Goal: Task Accomplishment & Management: Complete application form

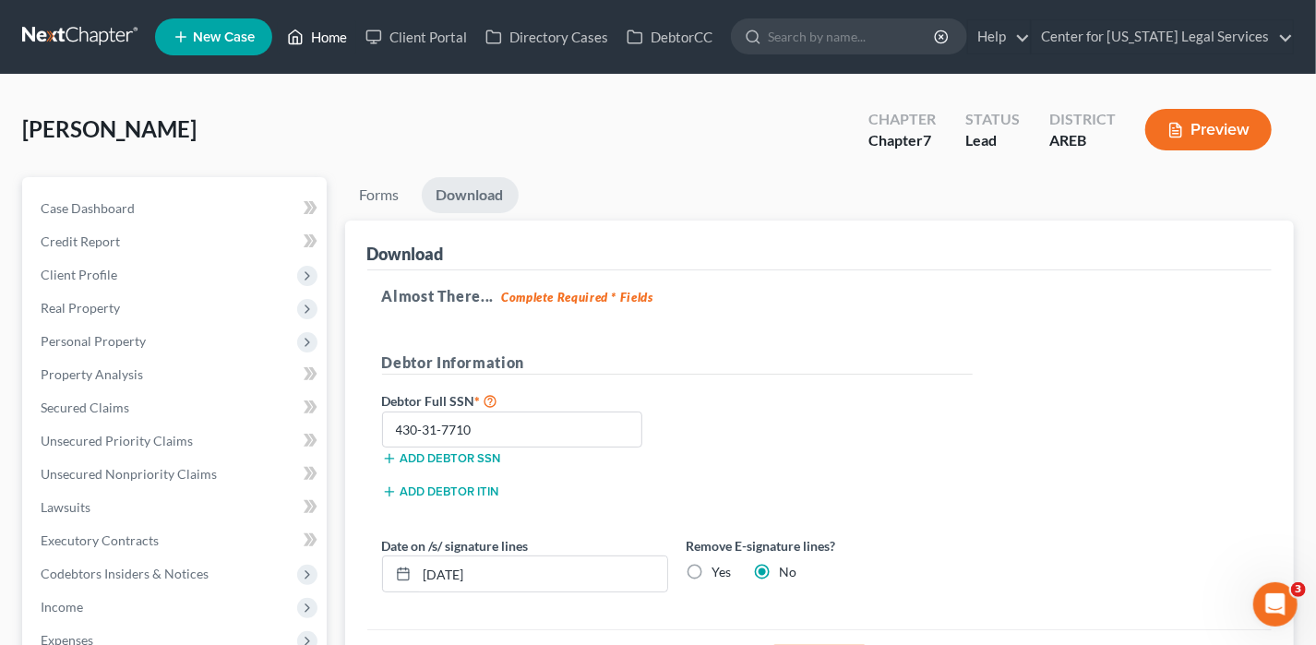
click at [308, 43] on link "Home" at bounding box center [317, 36] width 78 height 33
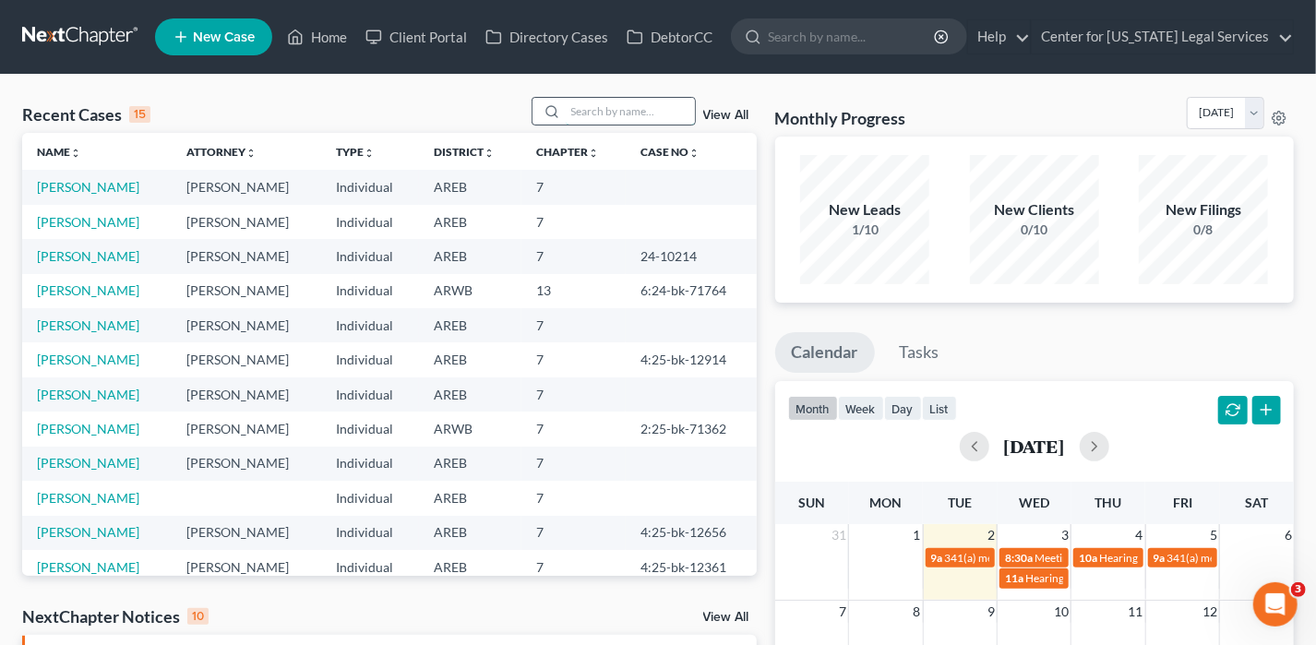
click at [604, 114] on input "search" at bounding box center [630, 111] width 129 height 27
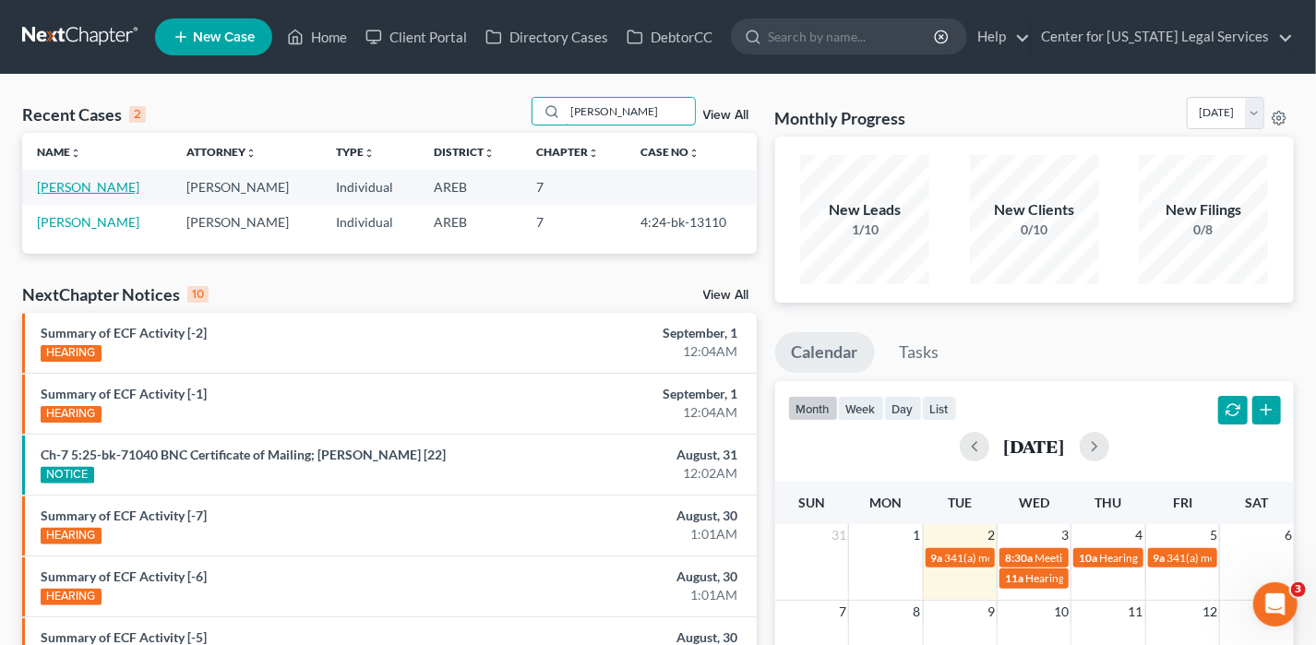
type input "[PERSON_NAME]"
click at [73, 184] on link "[PERSON_NAME]" at bounding box center [88, 187] width 102 height 16
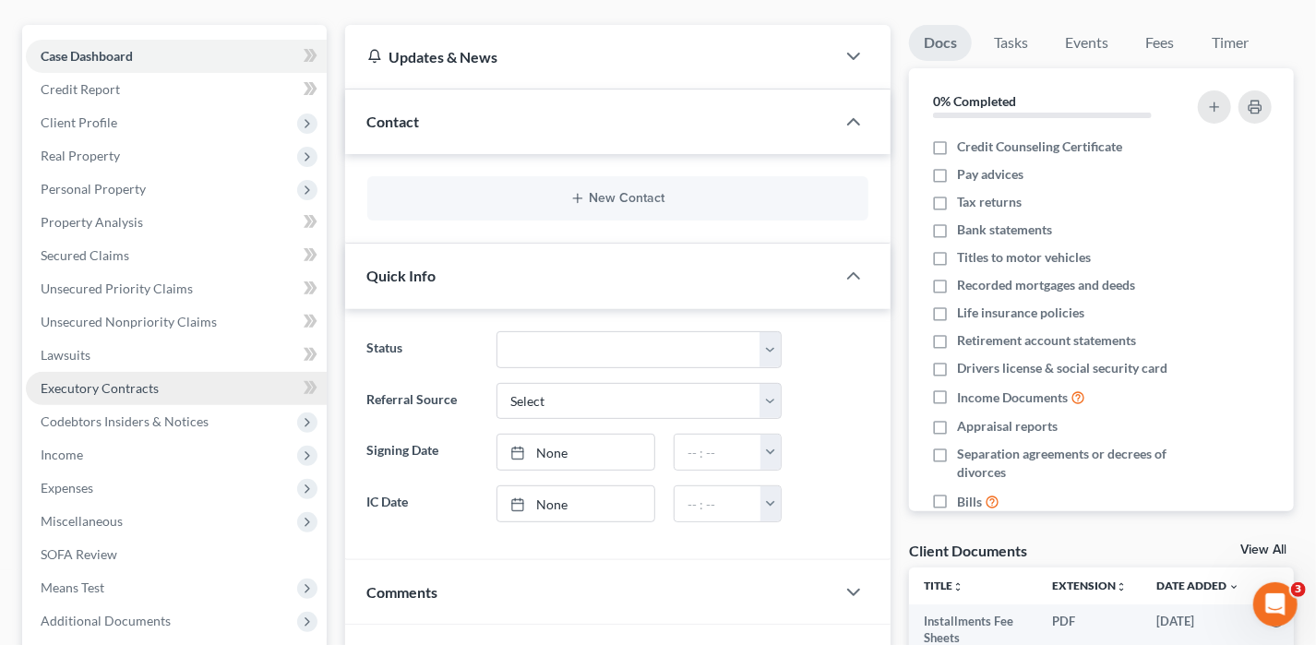
scroll to position [185, 0]
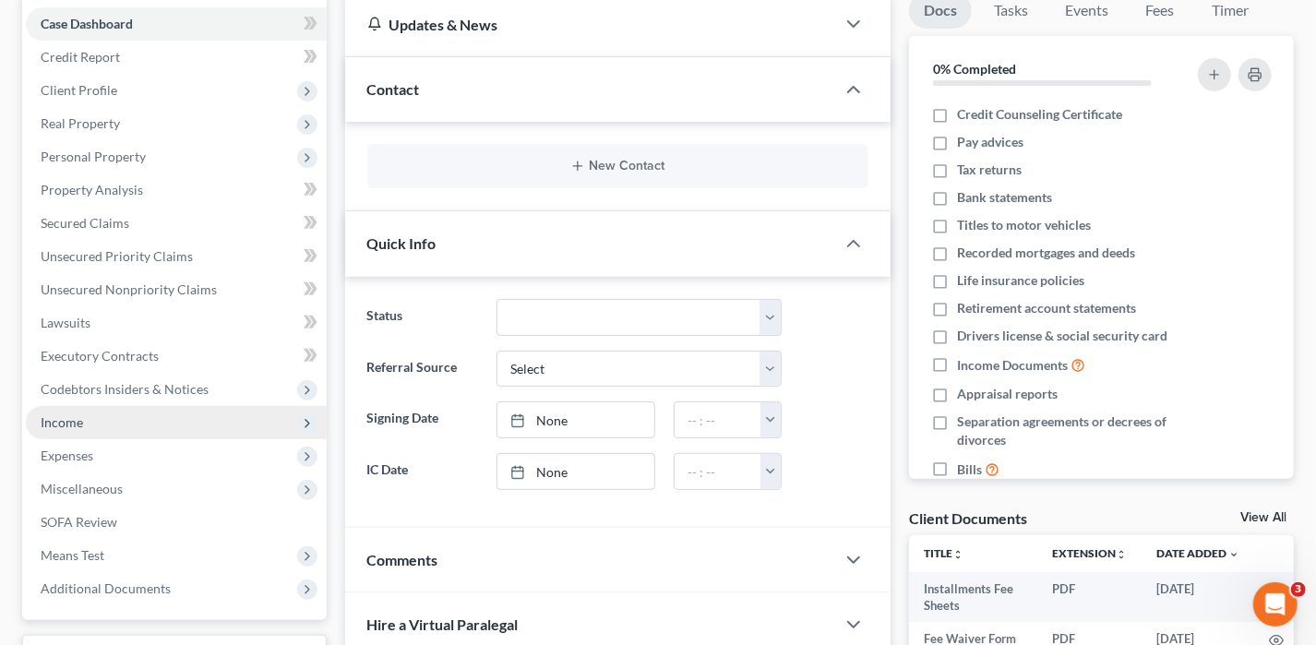
click at [83, 427] on span "Income" at bounding box center [176, 422] width 301 height 33
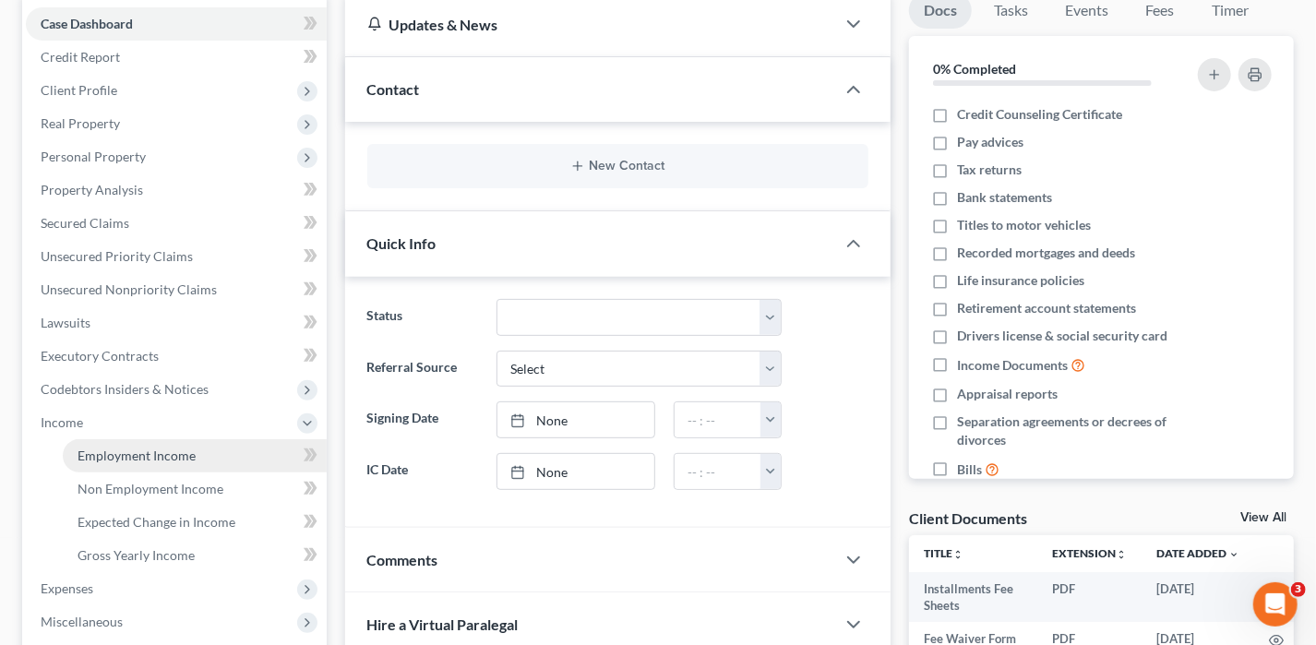
click at [168, 450] on span "Employment Income" at bounding box center [137, 456] width 118 height 16
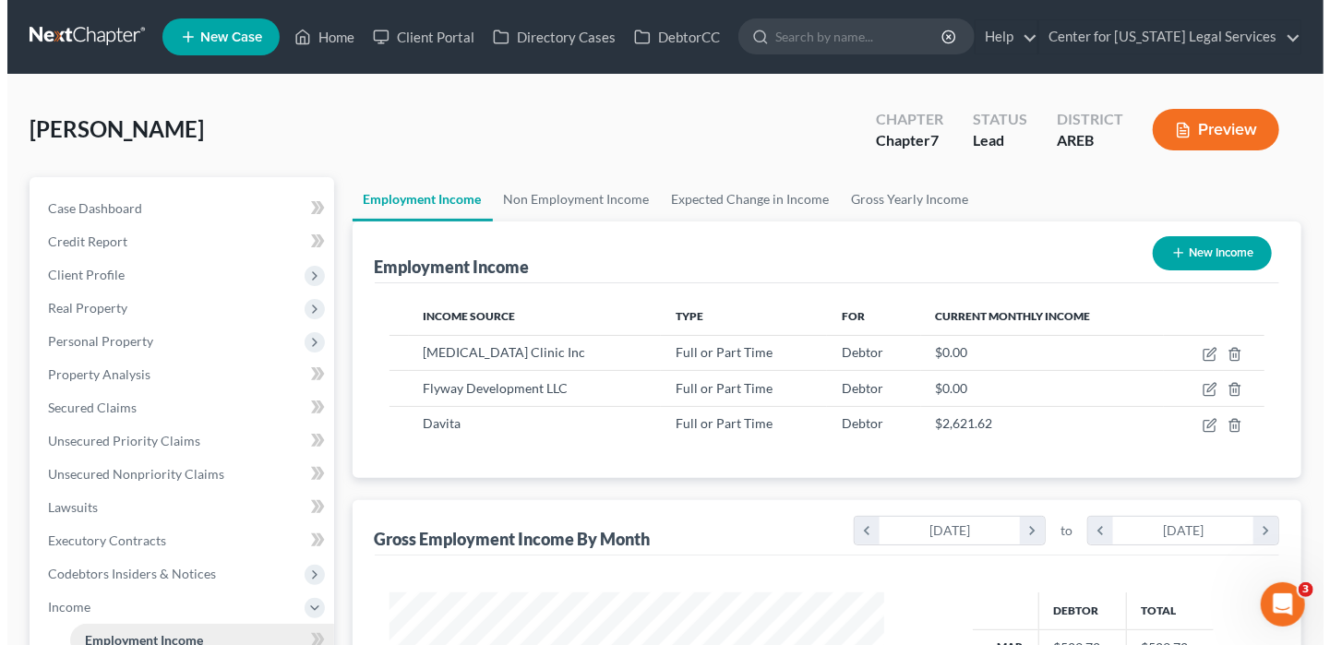
scroll to position [329, 532]
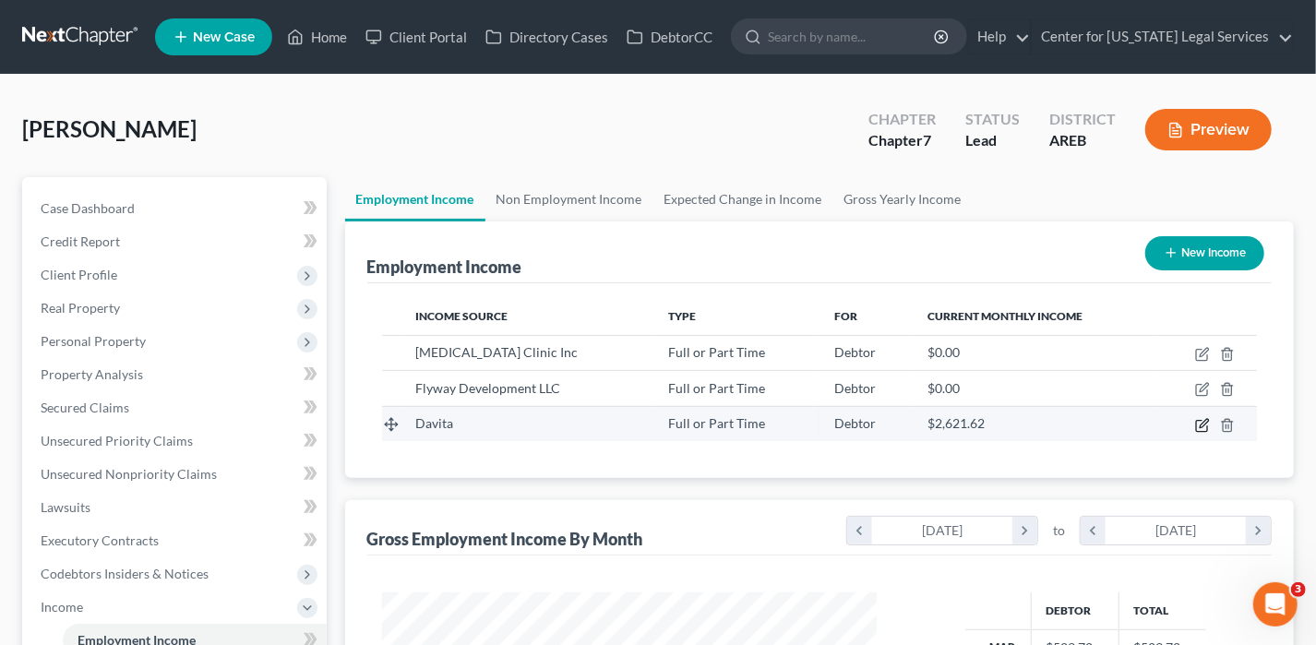
click at [1200, 420] on icon "button" at bounding box center [1202, 425] width 15 height 15
select select "0"
select select "50"
select select "2"
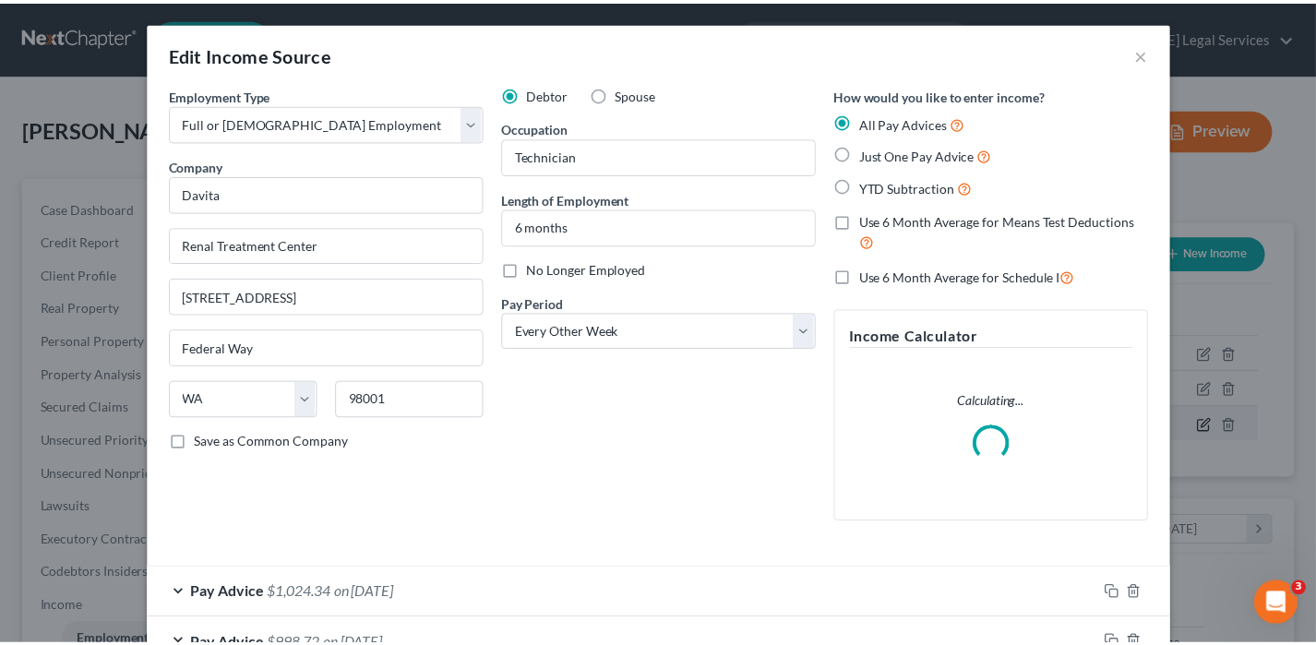
scroll to position [329, 538]
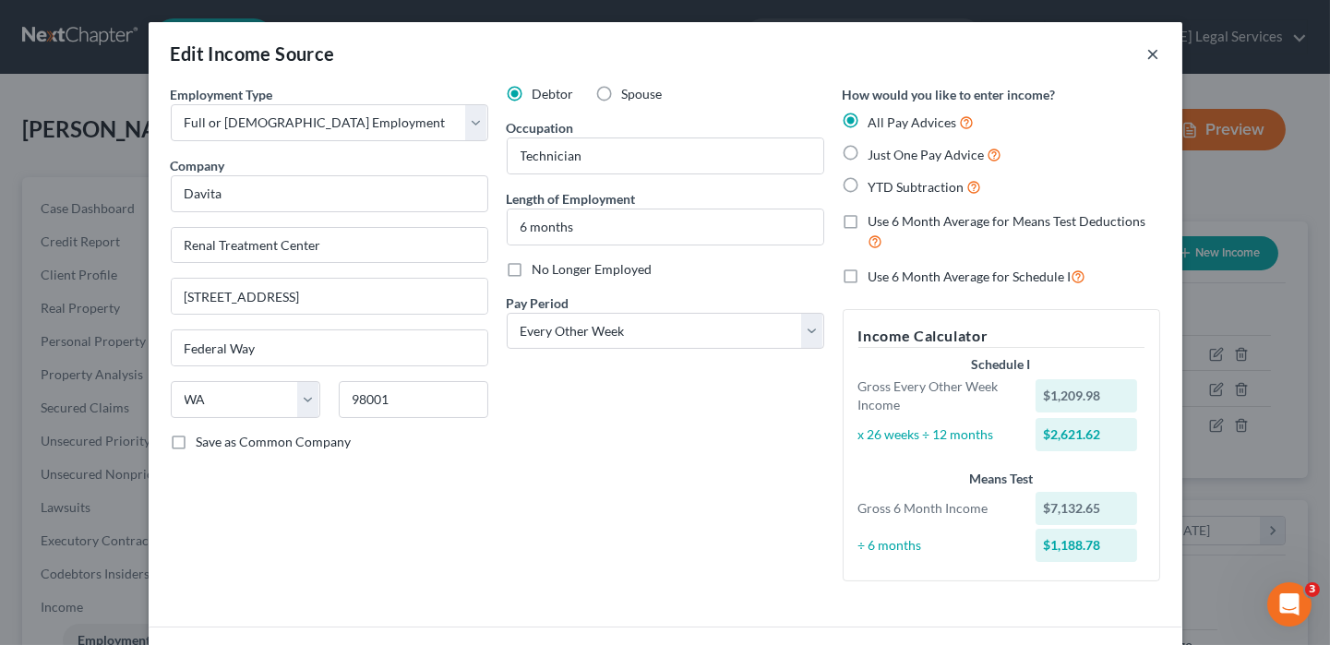
click at [1151, 48] on button "×" at bounding box center [1153, 53] width 13 height 22
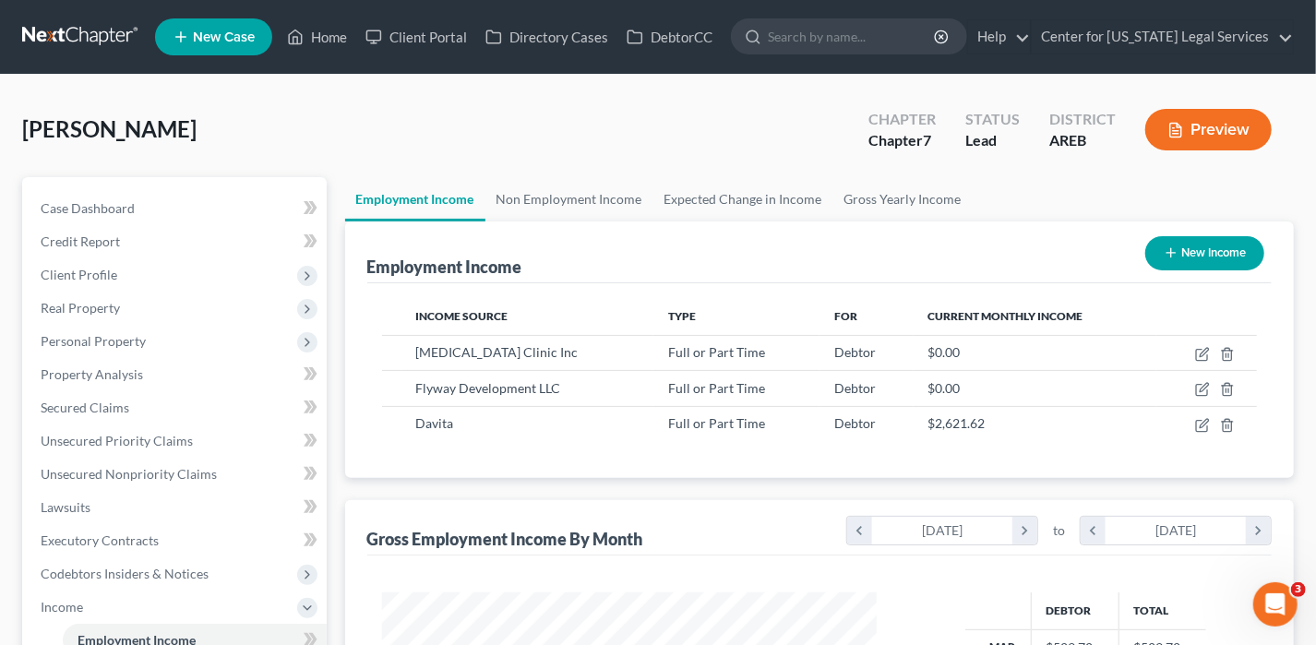
scroll to position [922465, 922262]
